Goal: Check status: Check status

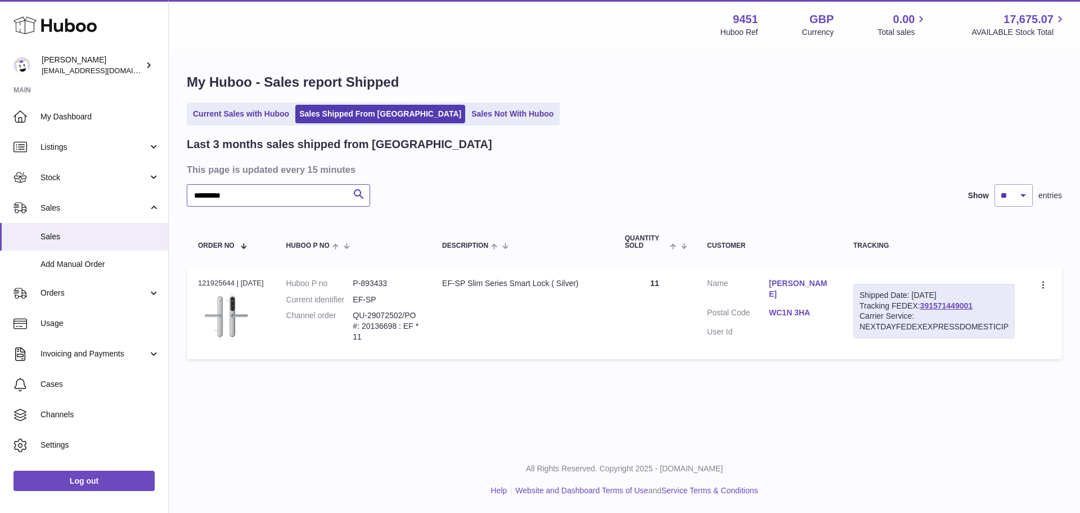
drag, startPoint x: 276, startPoint y: 205, endPoint x: 191, endPoint y: 205, distance: 85.0
click at [191, 205] on input "*********" at bounding box center [278, 195] width 183 height 23
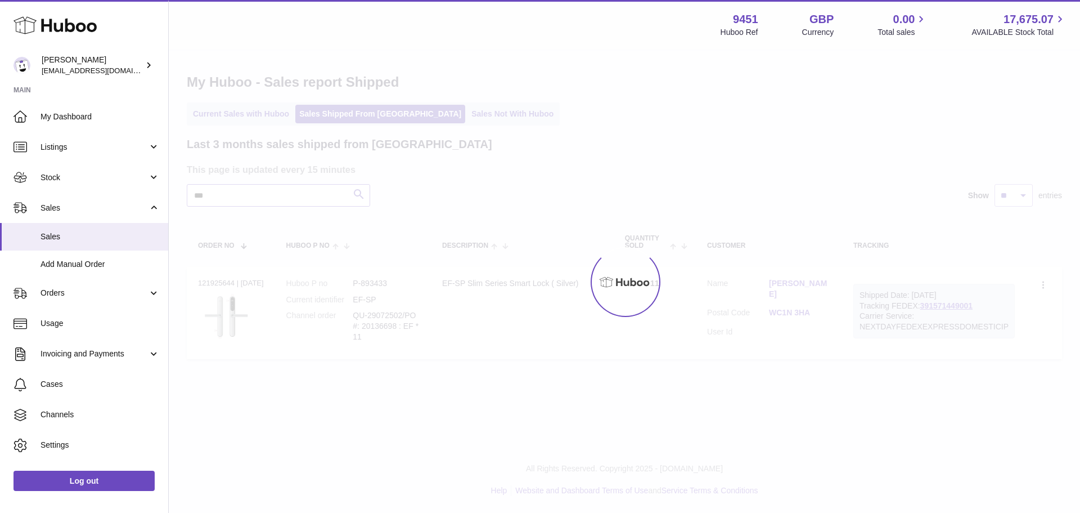
type input "****"
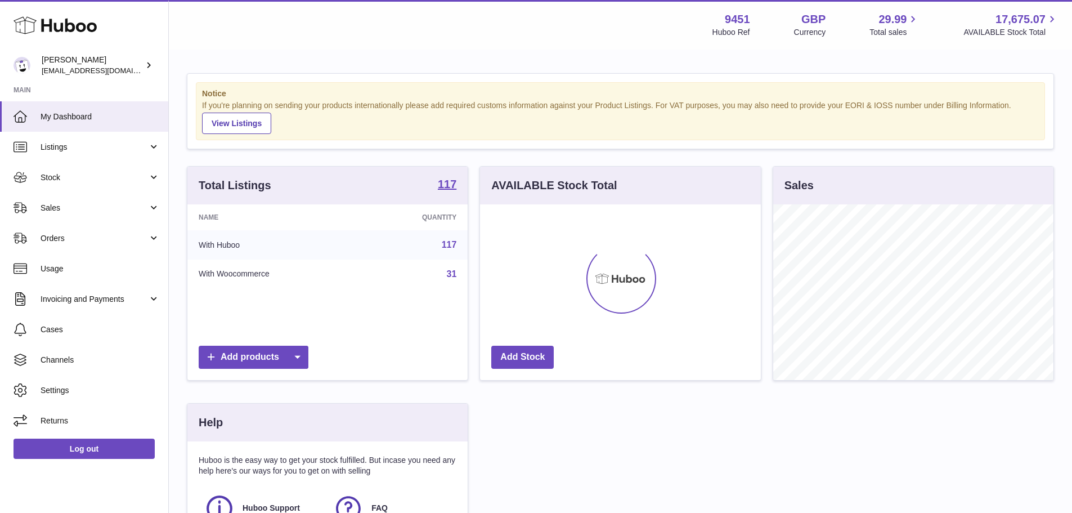
scroll to position [176, 281]
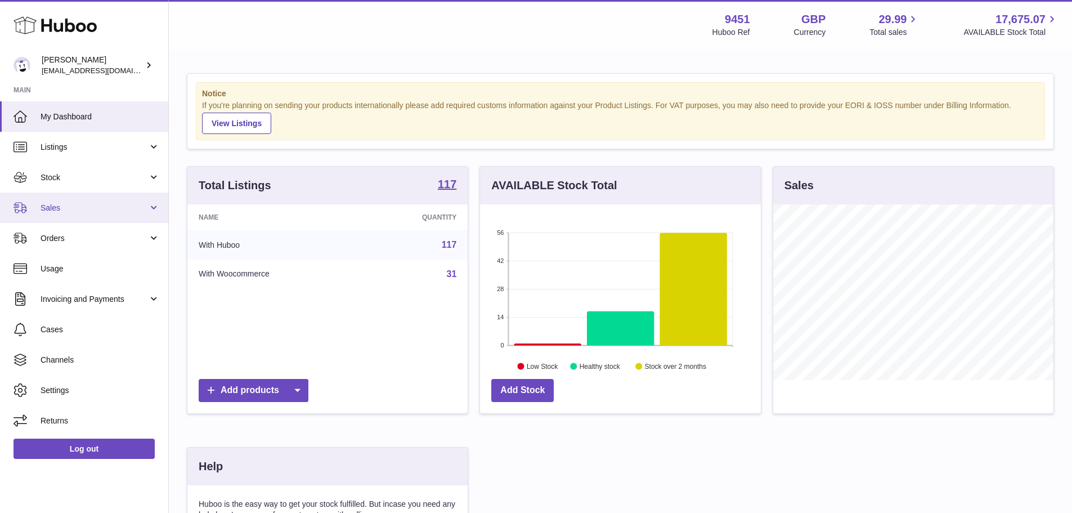
click at [101, 213] on link "Sales" at bounding box center [84, 207] width 168 height 30
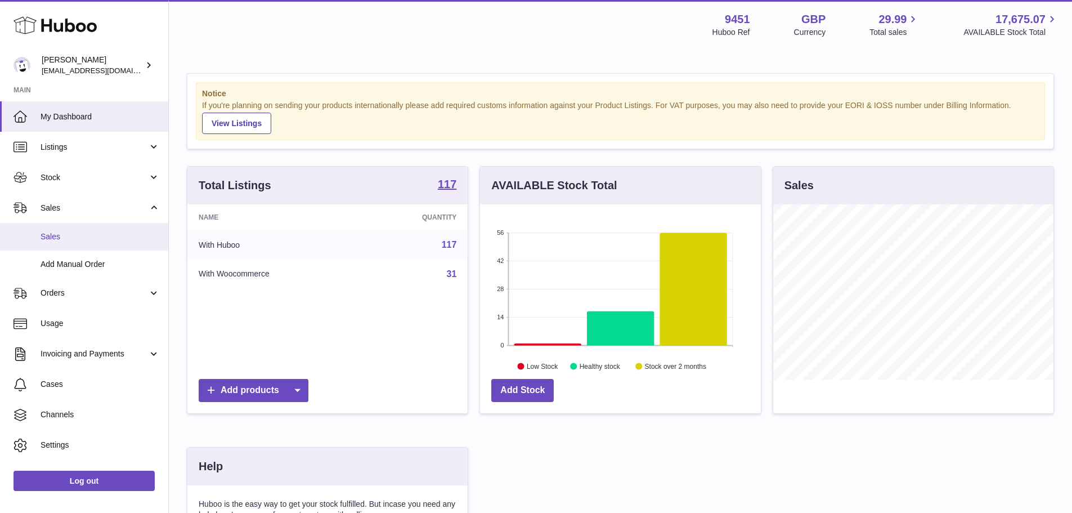
click at [91, 231] on span "Sales" at bounding box center [100, 236] width 119 height 11
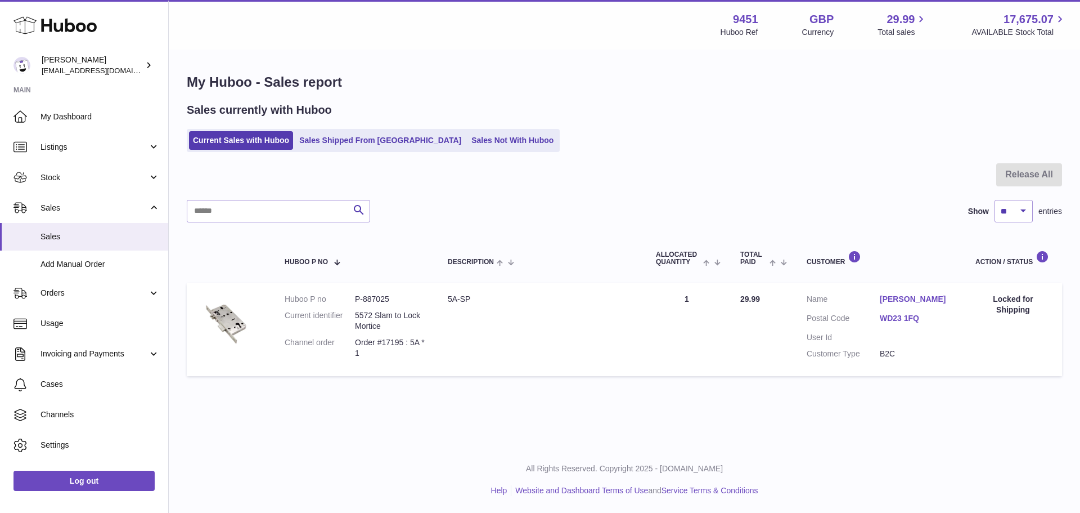
click at [227, 180] on div at bounding box center [624, 181] width 875 height 37
click at [347, 139] on link "Sales Shipped From [GEOGRAPHIC_DATA]" at bounding box center [380, 140] width 170 height 19
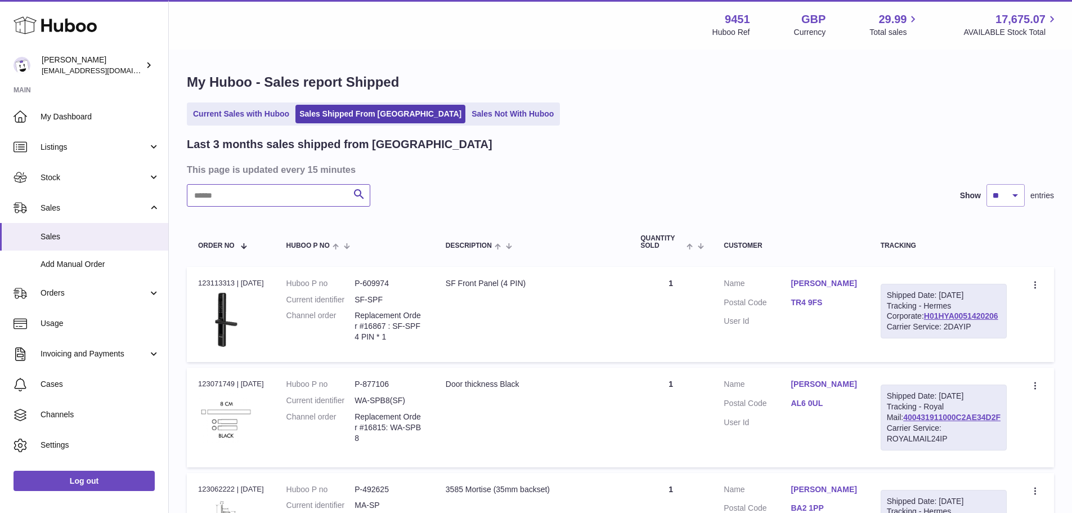
click at [260, 199] on input "text" at bounding box center [278, 195] width 183 height 23
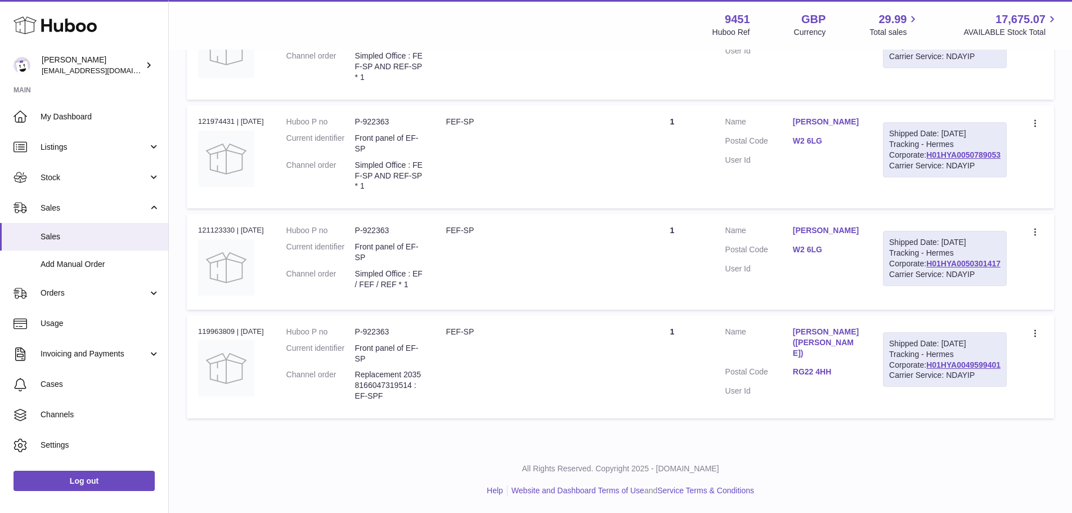
scroll to position [281, 0]
type input "******"
click at [232, 290] on img at bounding box center [226, 267] width 56 height 56
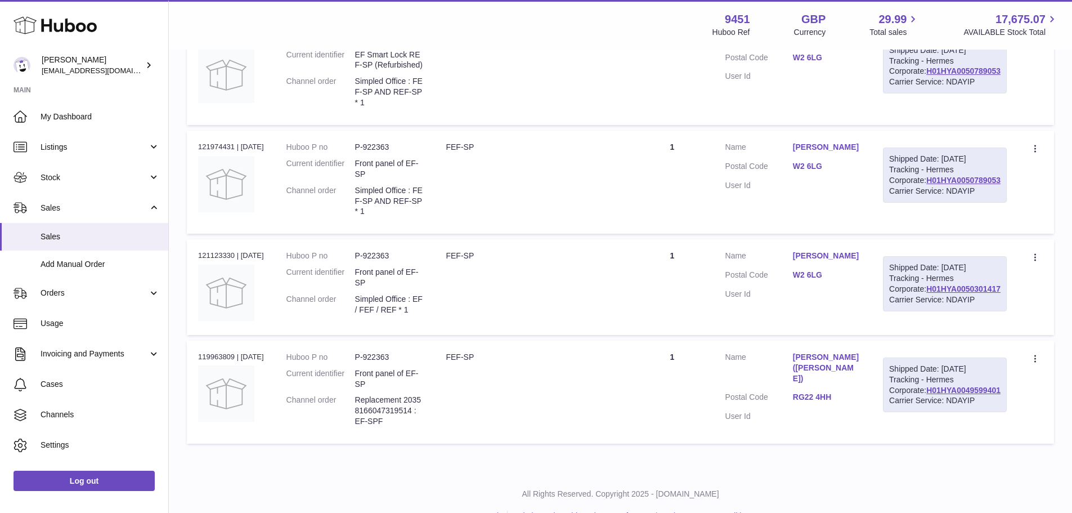
scroll to position [225, 0]
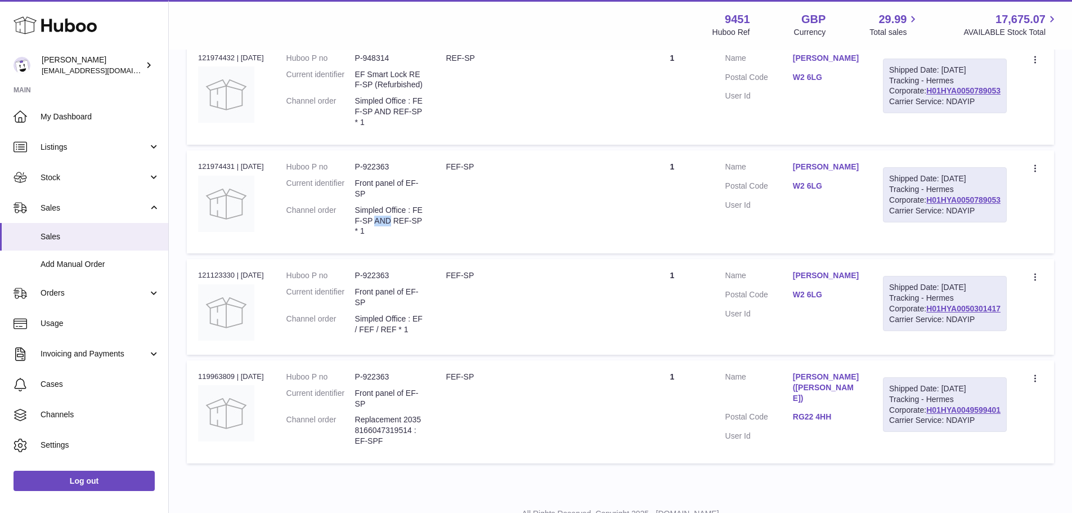
drag, startPoint x: 404, startPoint y: 237, endPoint x: 389, endPoint y: 239, distance: 14.8
click at [389, 237] on dd "Simpled Office : FEF-SP AND REF-SP * 1" at bounding box center [389, 221] width 69 height 32
click at [458, 236] on td "Description FEF-SP" at bounding box center [532, 201] width 196 height 103
